Goal: Transaction & Acquisition: Purchase product/service

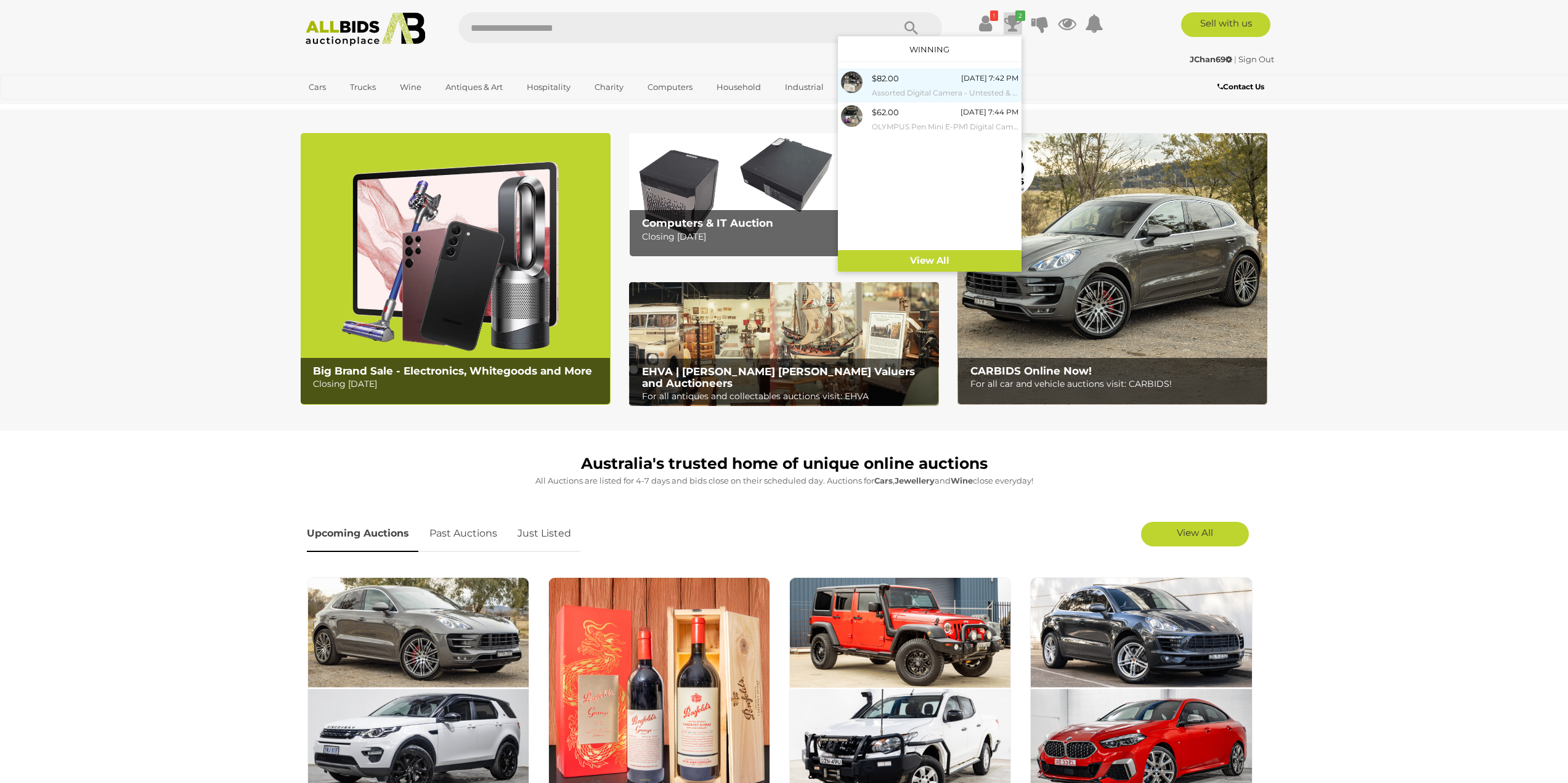
click at [955, 79] on div "$82.00 Today 7:42 PM Assorted Digital Camera - Untested & for Repair" at bounding box center [945, 85] width 147 height 28
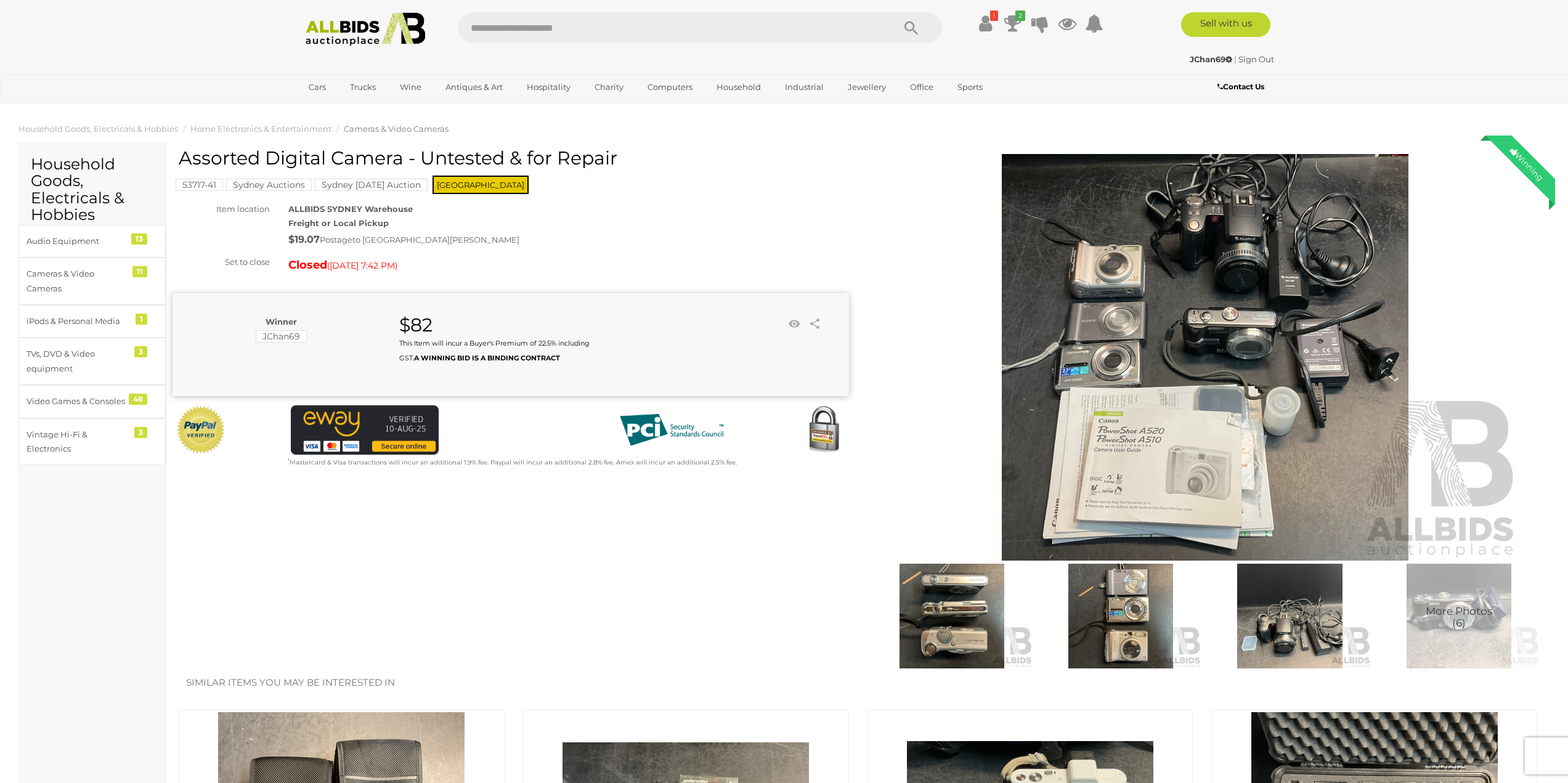
click at [1137, 611] on img at bounding box center [1121, 616] width 163 height 104
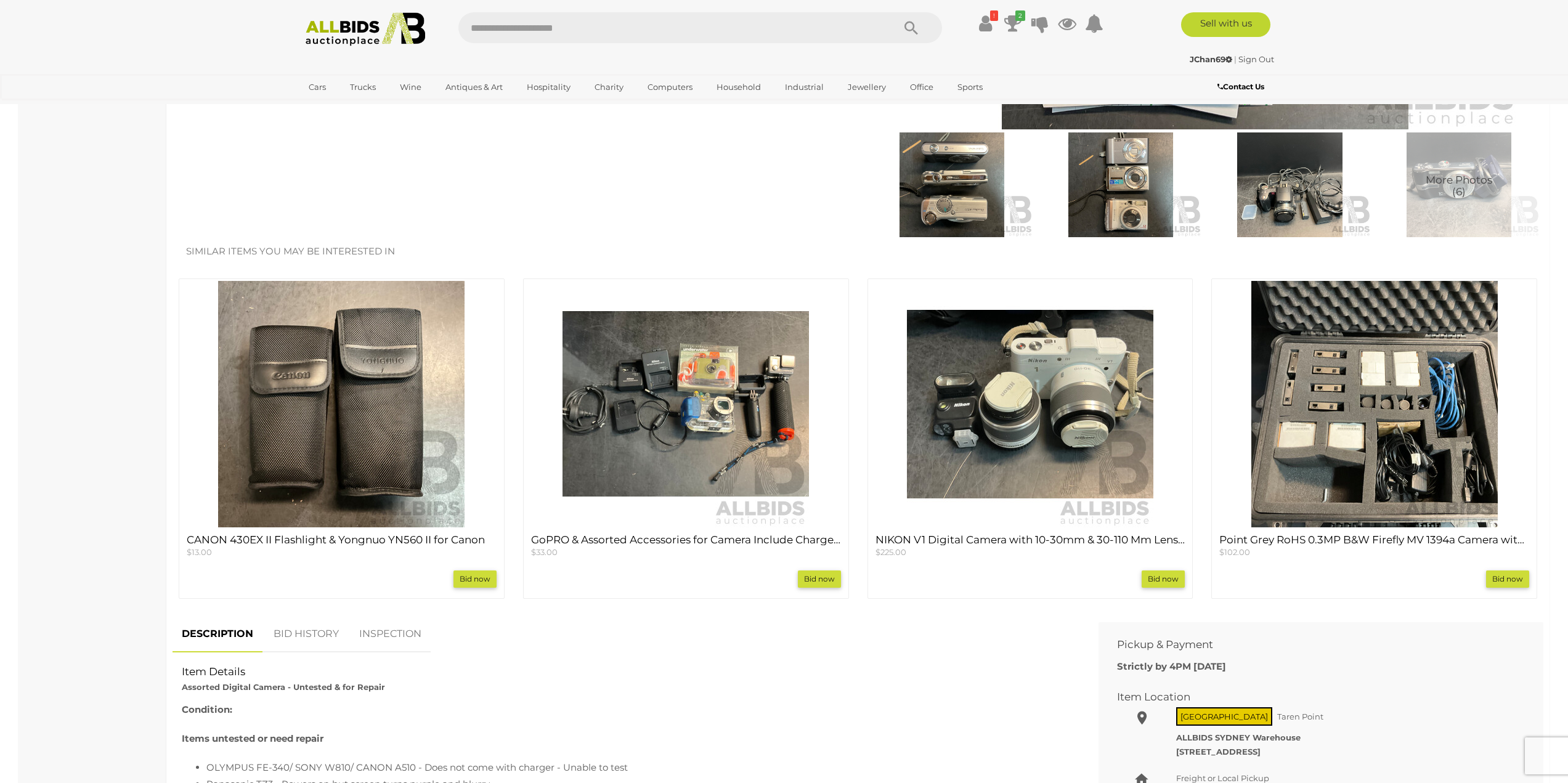
scroll to position [308, 0]
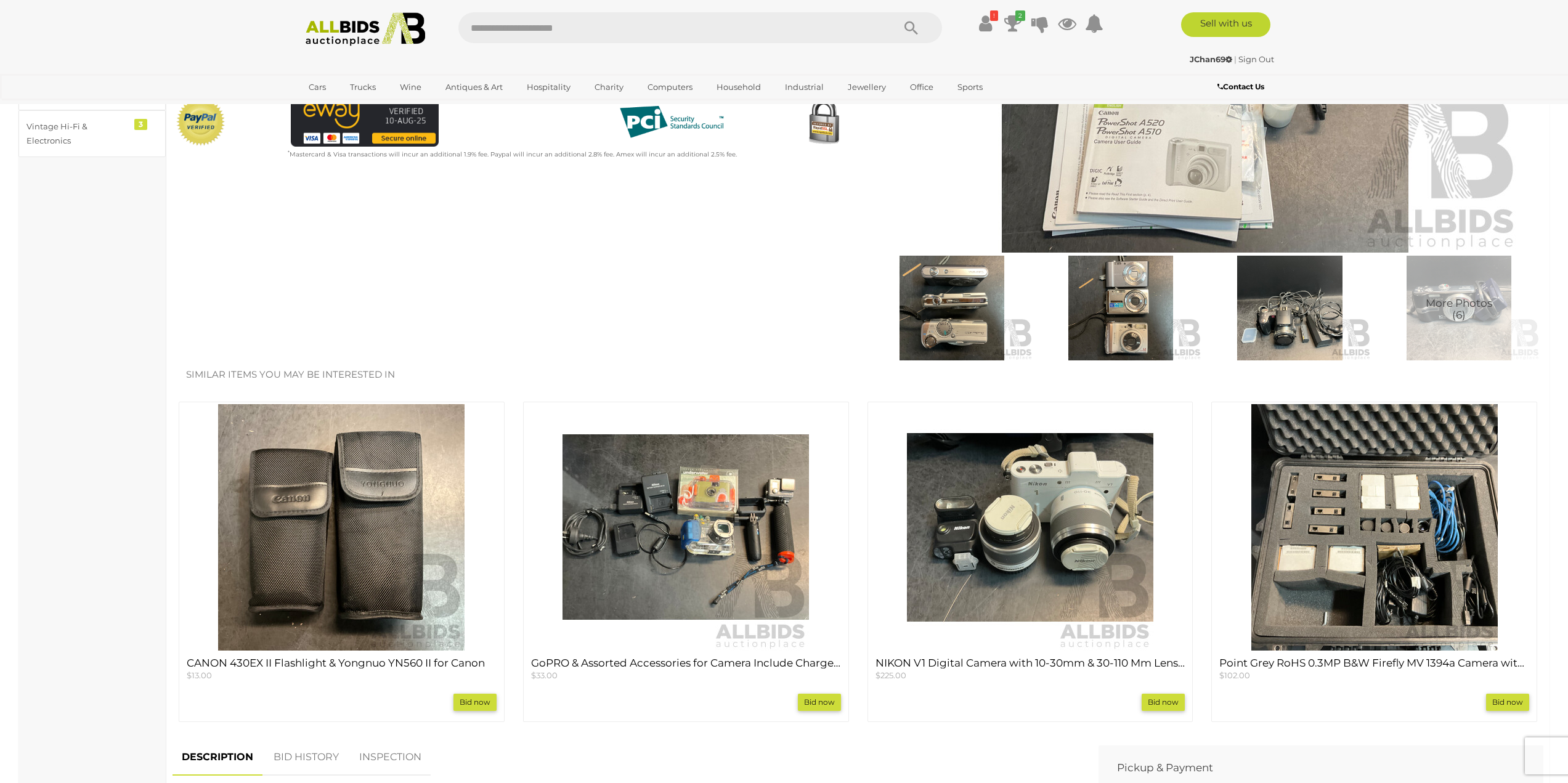
click at [717, 485] on img at bounding box center [686, 527] width 247 height 247
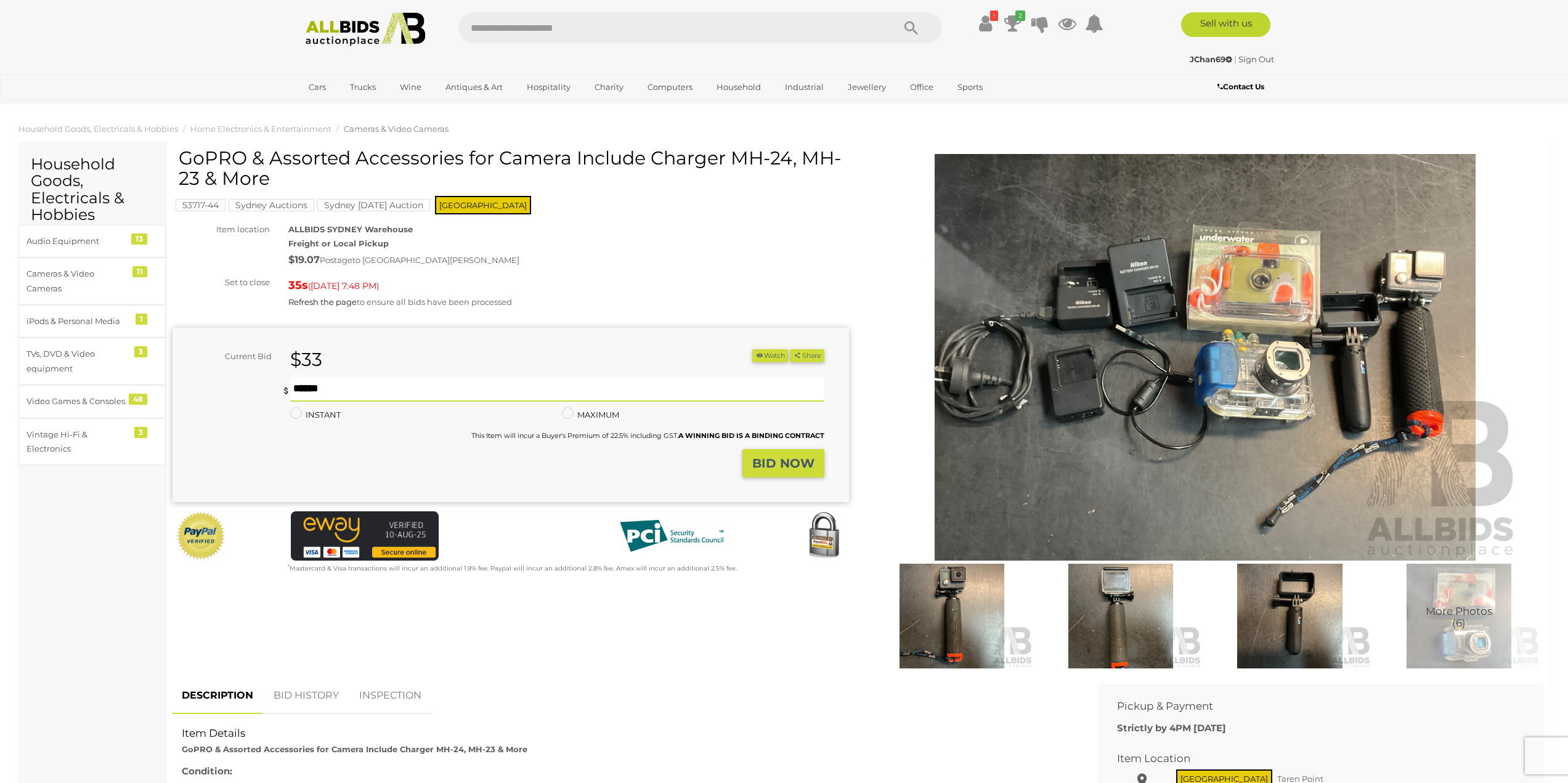
drag, startPoint x: 586, startPoint y: 380, endPoint x: 591, endPoint y: 373, distance: 8.6
